Goal: Information Seeking & Learning: Understand process/instructions

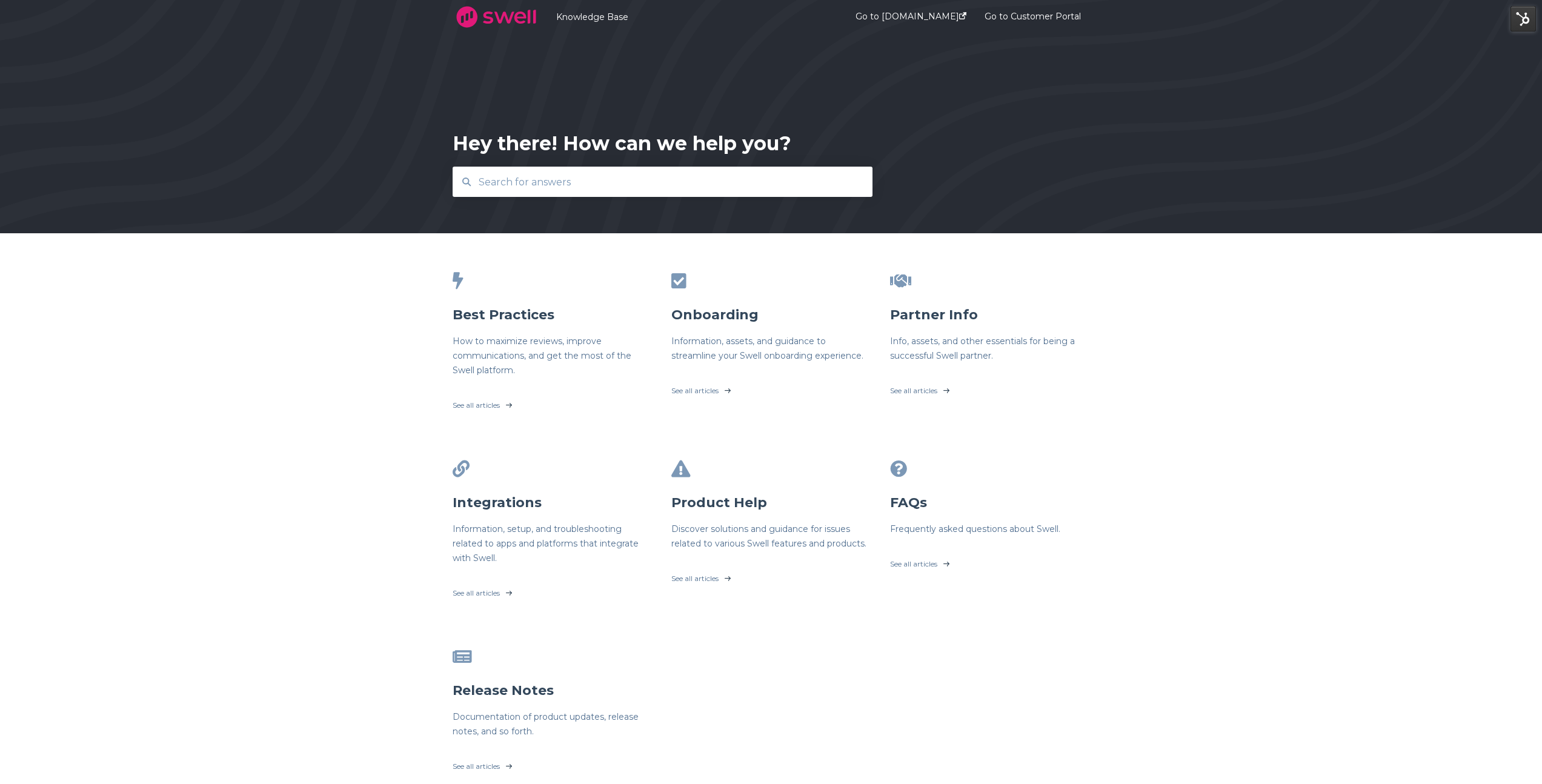
click at [543, 189] on input "text" at bounding box center [663, 182] width 383 height 26
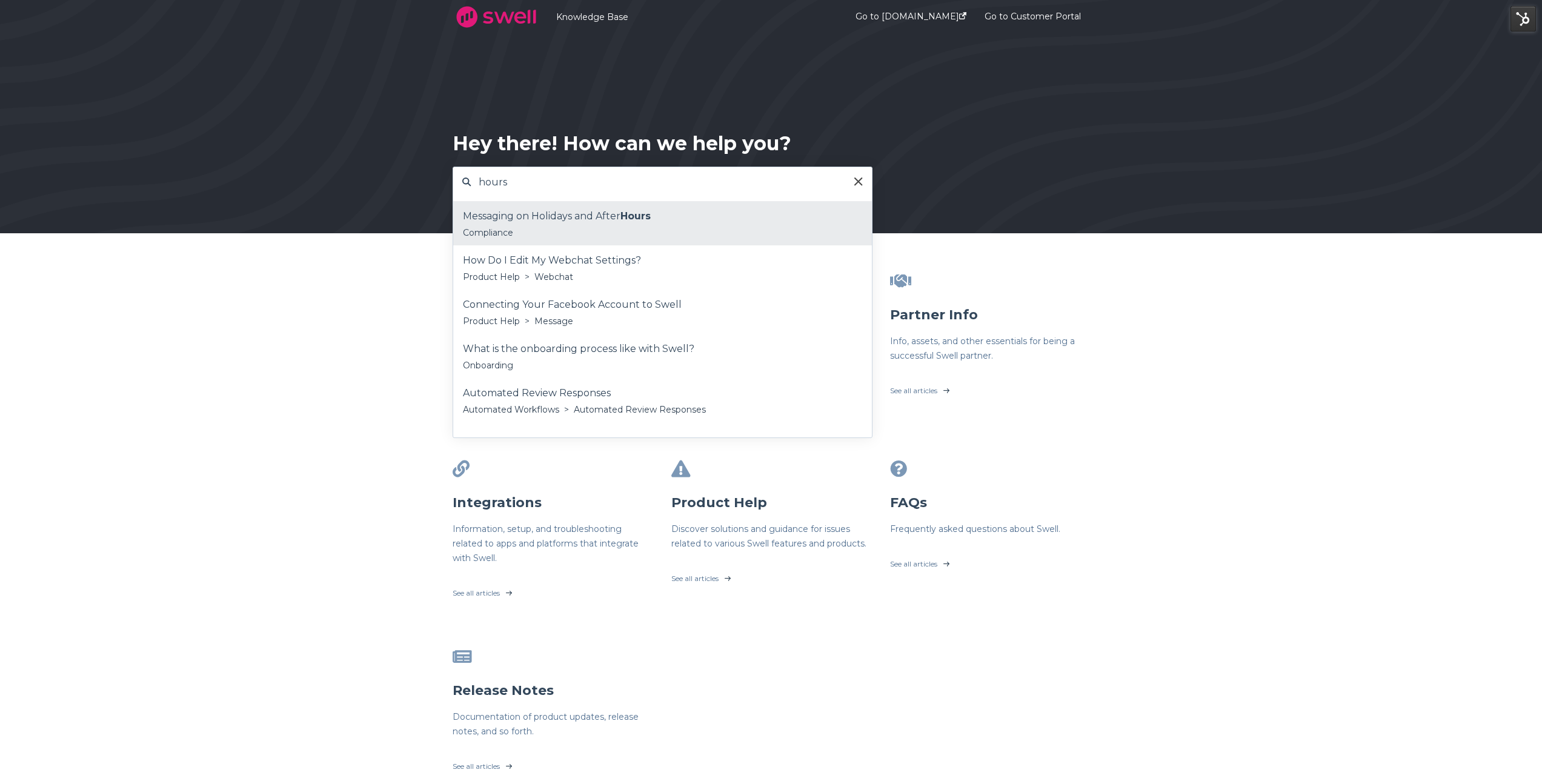
type input "hours"
click at [552, 231] on div "Compliance" at bounding box center [663, 233] width 399 height 15
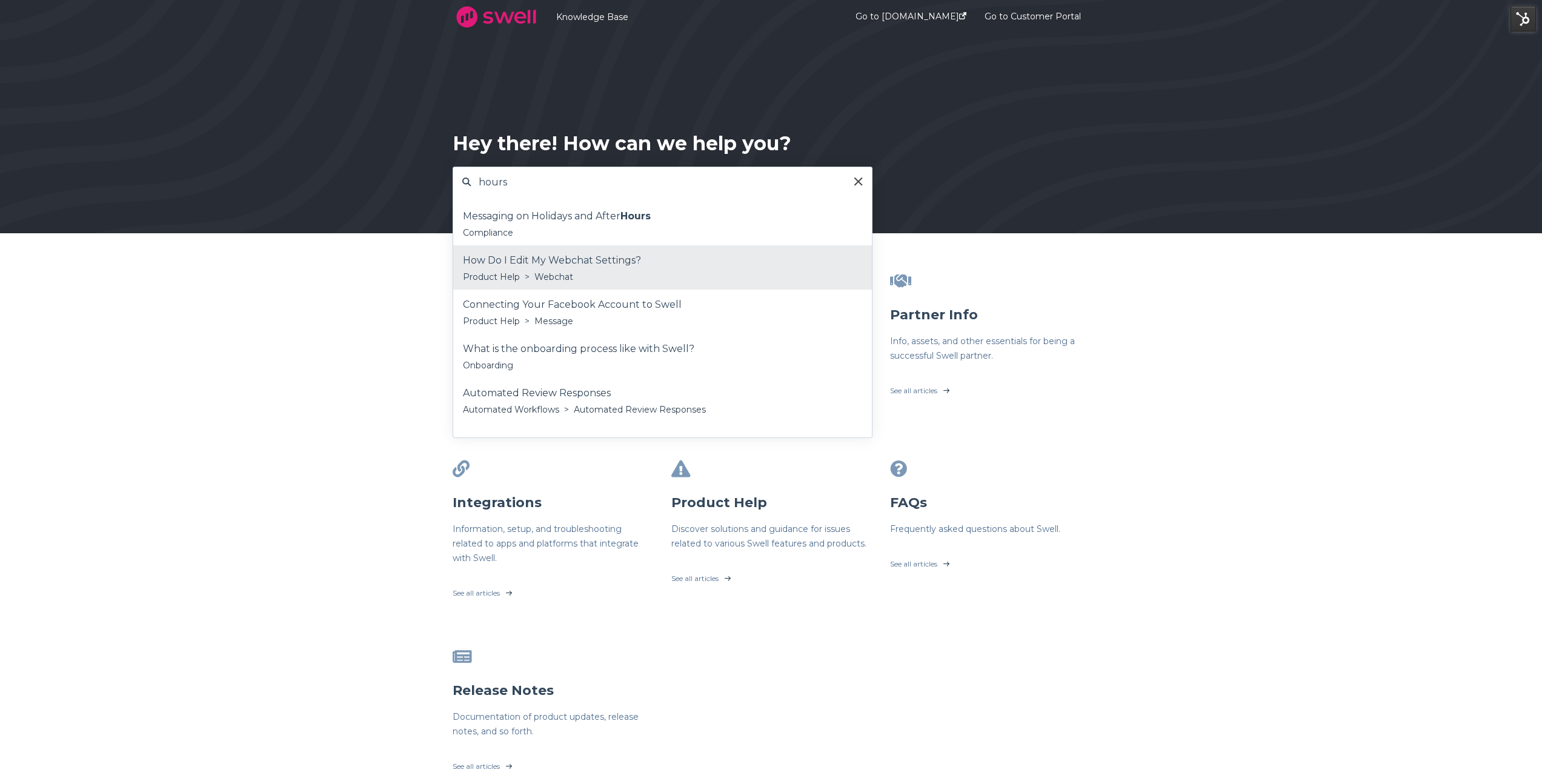
click at [529, 263] on div "How Do I Edit My Webchat Settings?" at bounding box center [663, 260] width 399 height 18
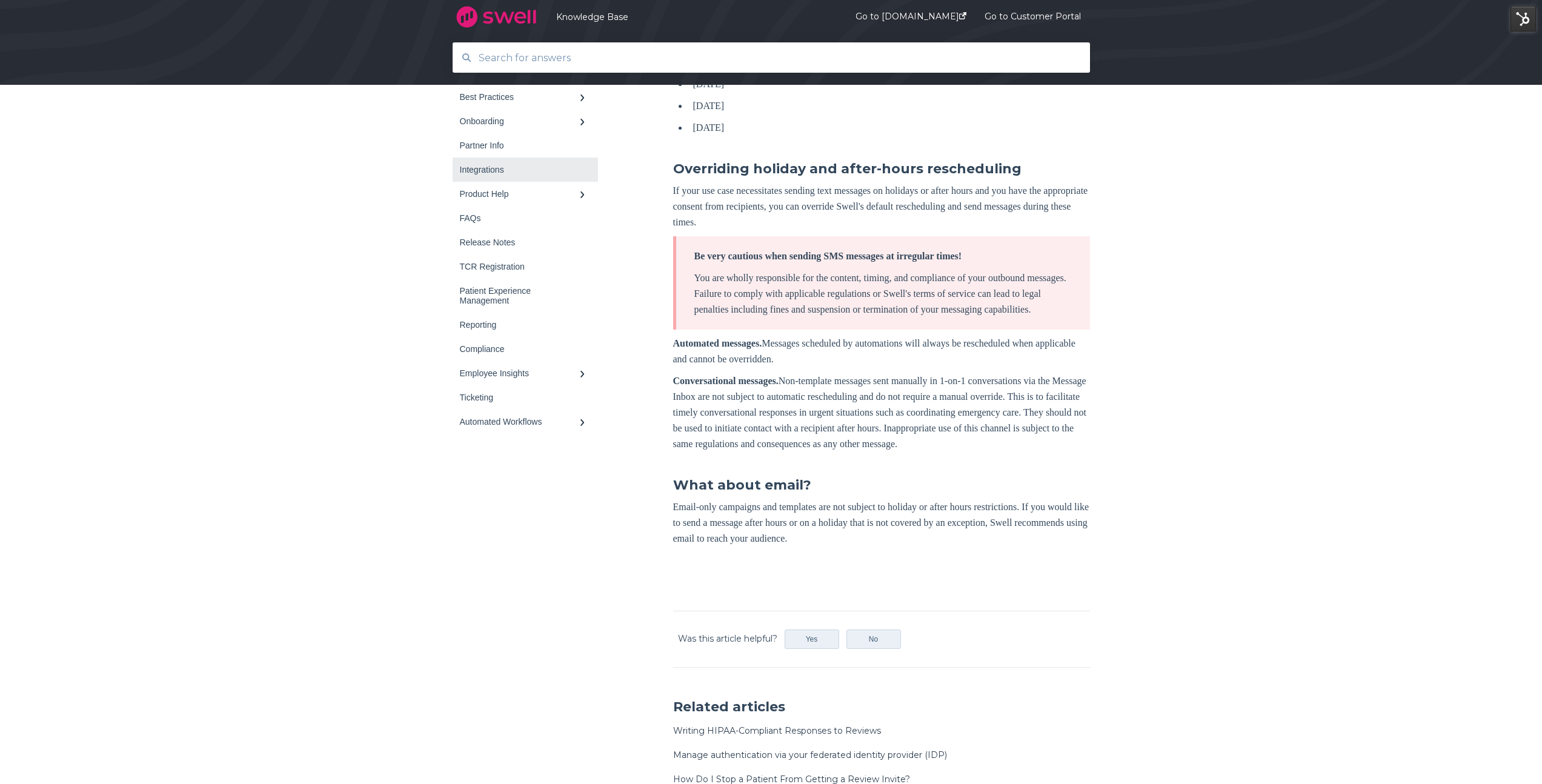
scroll to position [268, 0]
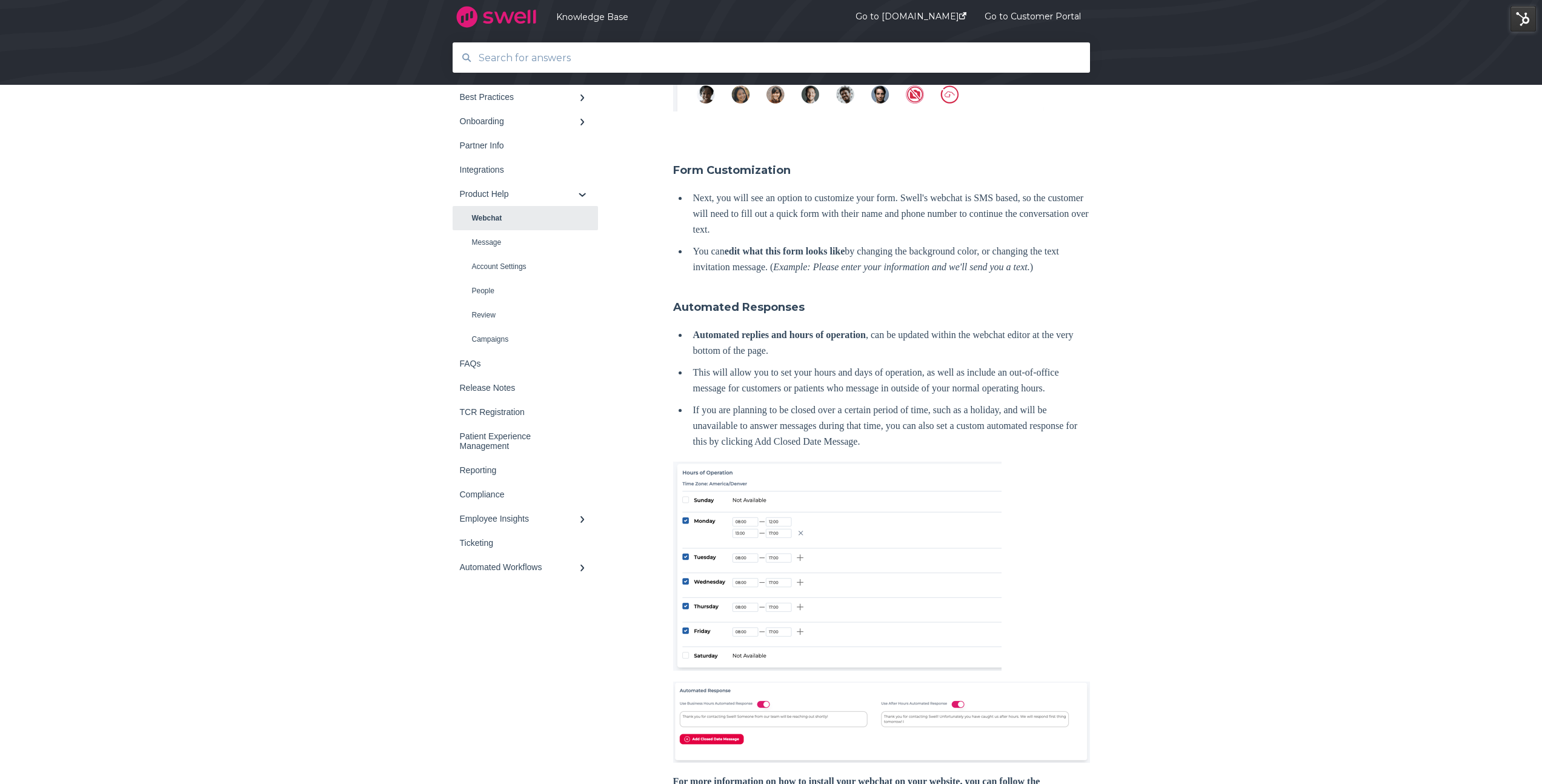
scroll to position [1104, 0]
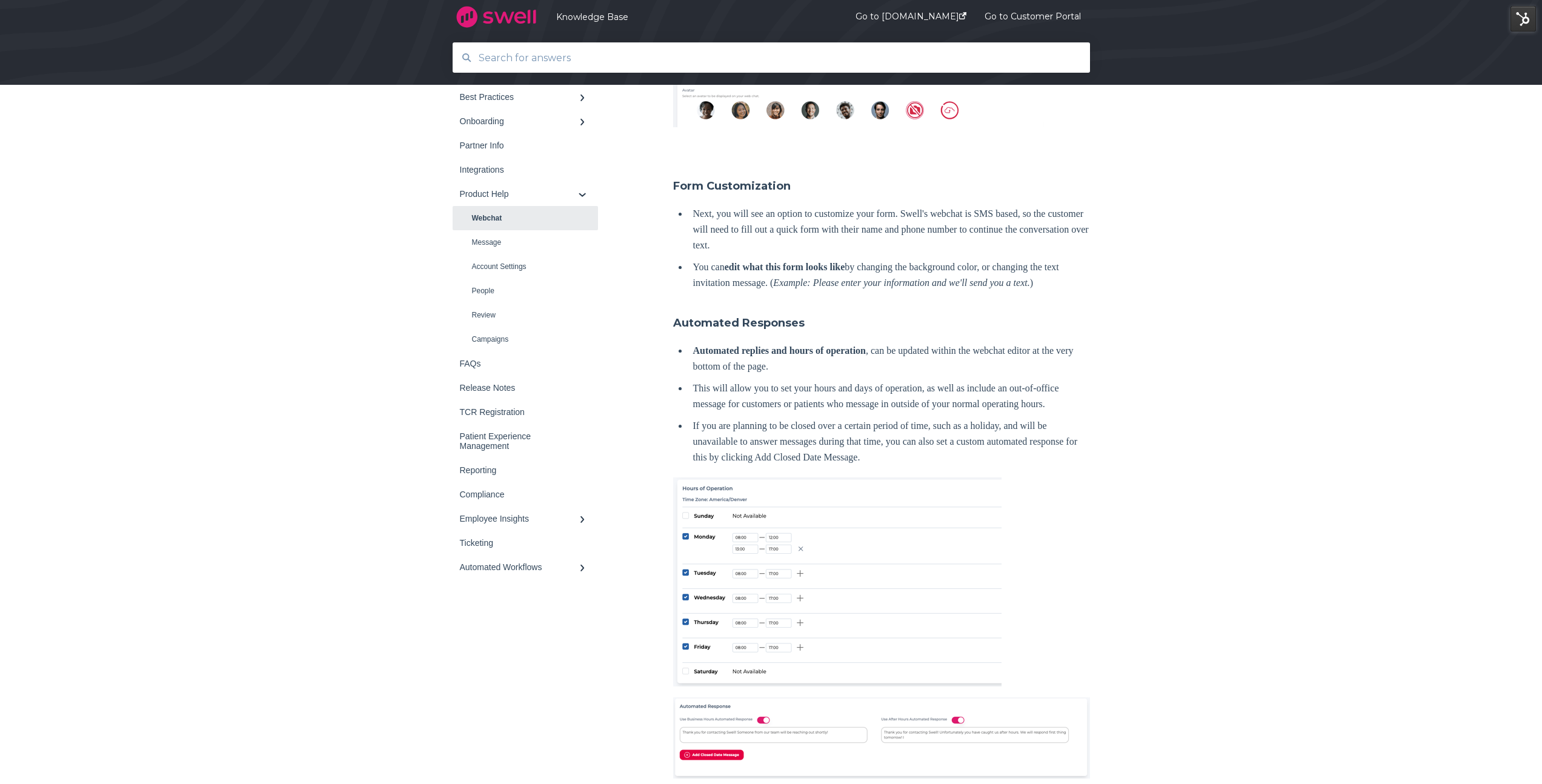
click at [862, 246] on li "Next, you will see an option to customize your form. Swell's webchat is SMS bas…" at bounding box center [889, 229] width 402 height 47
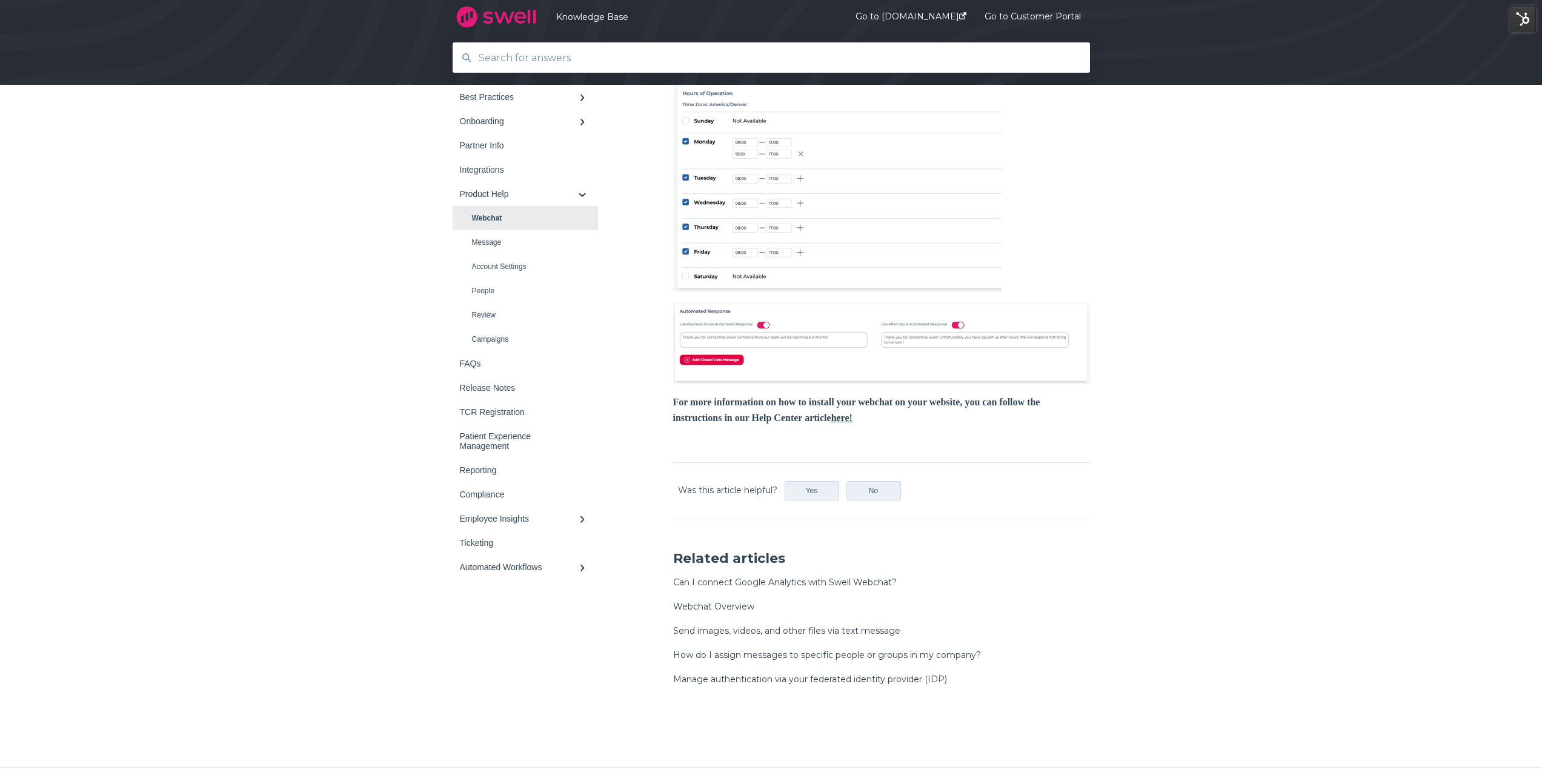
scroll to position [1525, 0]
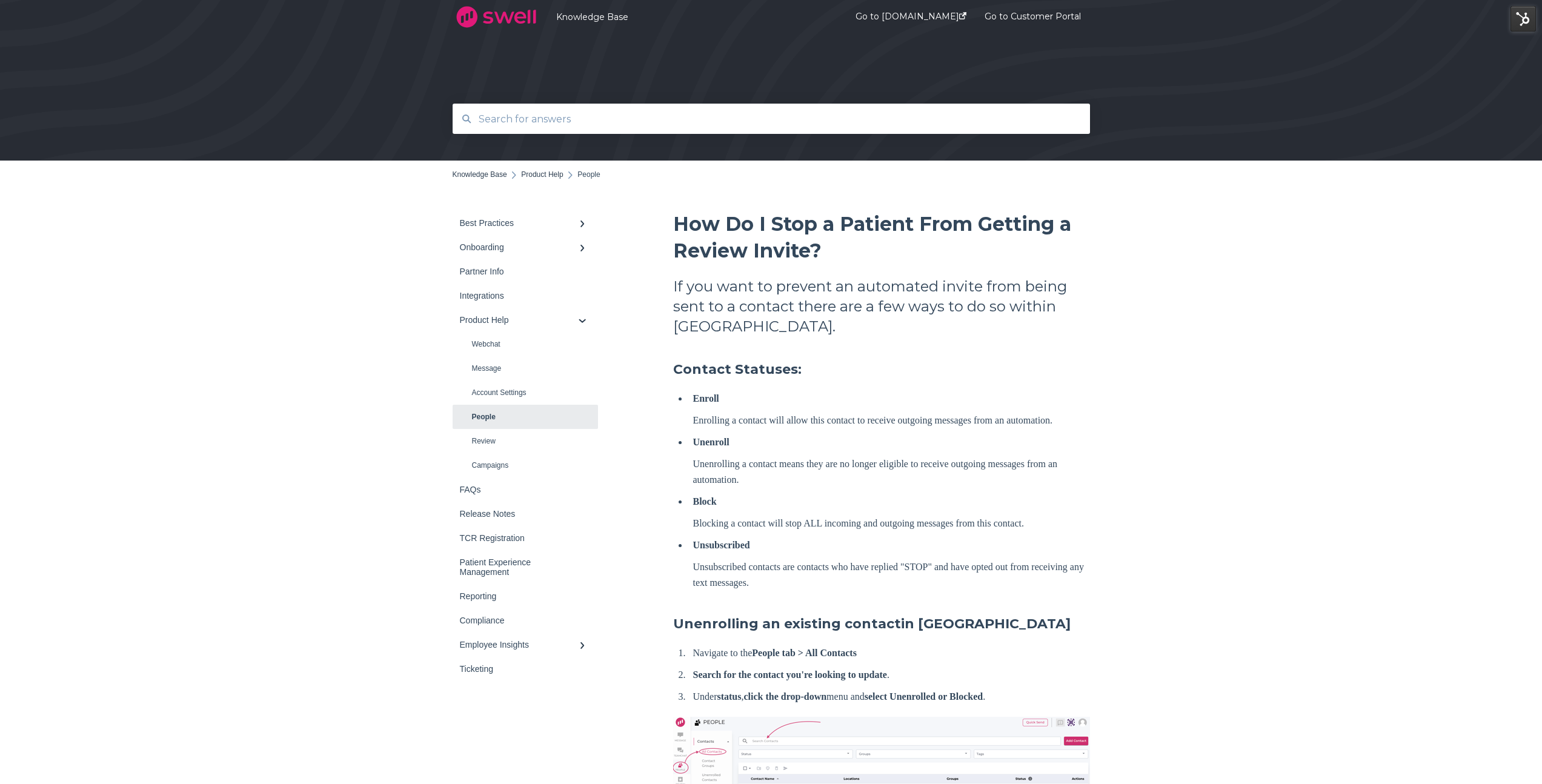
click at [518, 121] on input "text" at bounding box center [771, 119] width 601 height 26
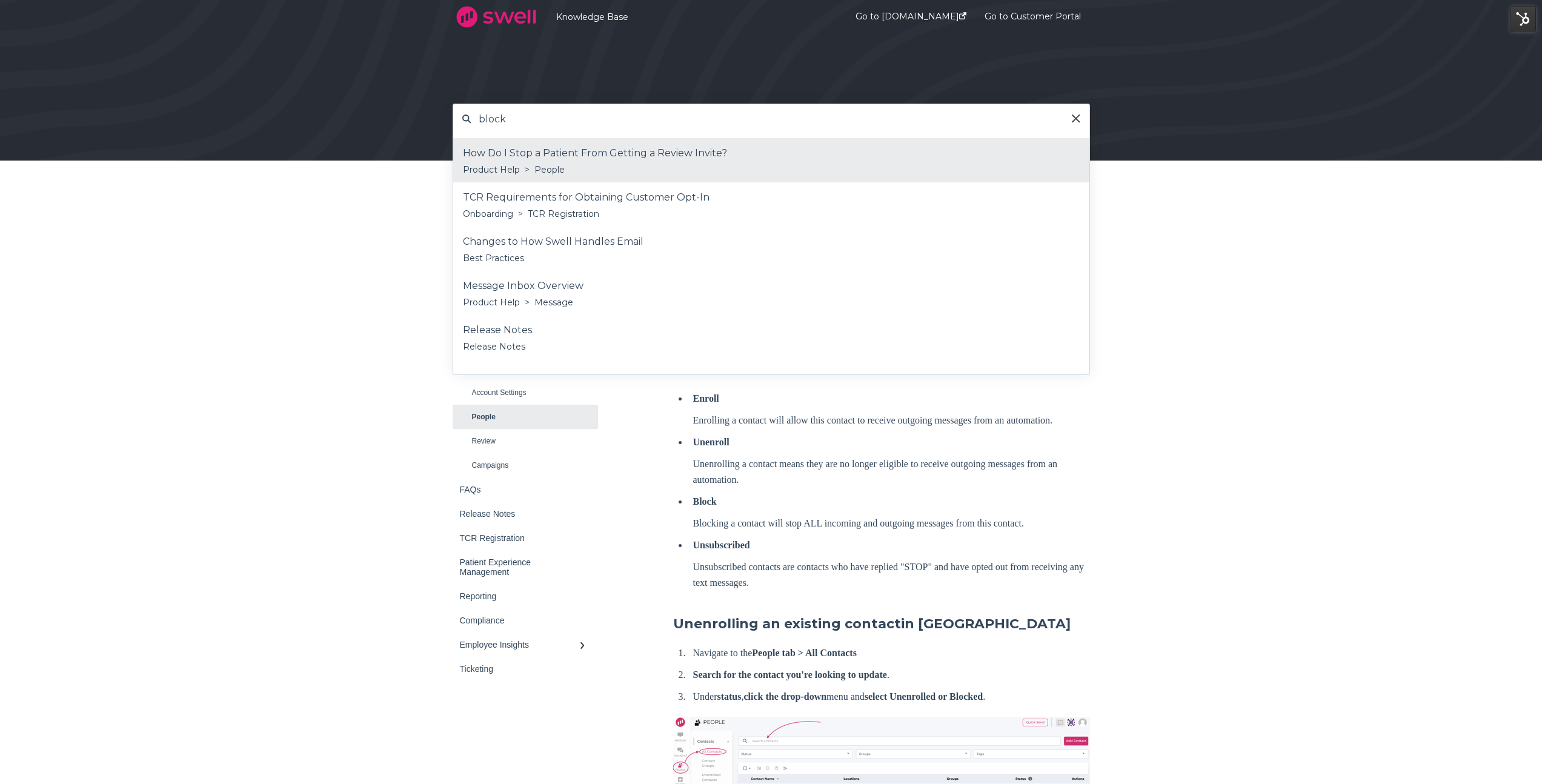
type input "block"
click at [576, 170] on div "Product Help > People" at bounding box center [771, 170] width 617 height 15
